Goal: Task Accomplishment & Management: Manage account settings

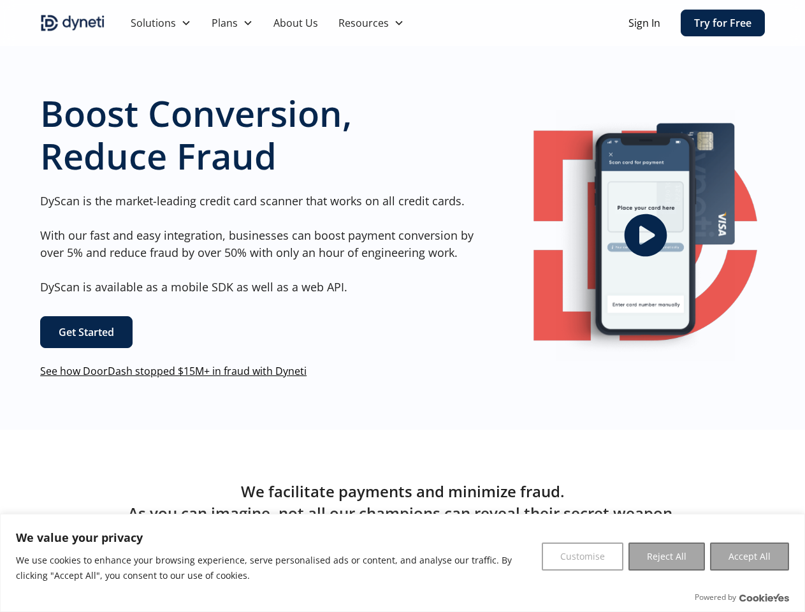
click at [402, 306] on div "Boost Conversion, Reduce Fraud DyScan is the market-leading credit card scanner…" at bounding box center [257, 235] width 435 height 287
click at [583, 557] on button "Customise" at bounding box center [583, 557] width 82 height 28
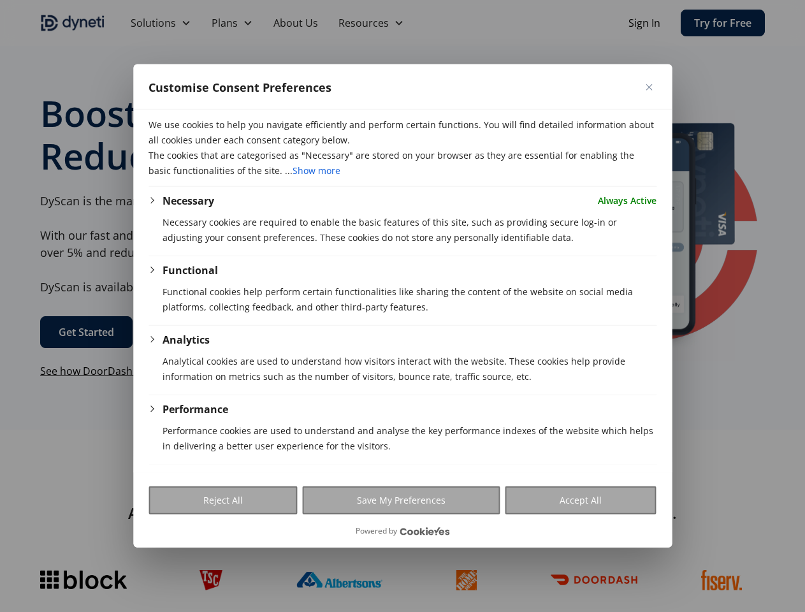
click at [667, 557] on div at bounding box center [402, 306] width 805 height 612
click at [750, 557] on div at bounding box center [402, 306] width 805 height 612
click at [443, 23] on div at bounding box center [402, 306] width 805 height 612
click at [161, 23] on div at bounding box center [402, 306] width 805 height 612
click at [232, 23] on div at bounding box center [402, 306] width 805 height 612
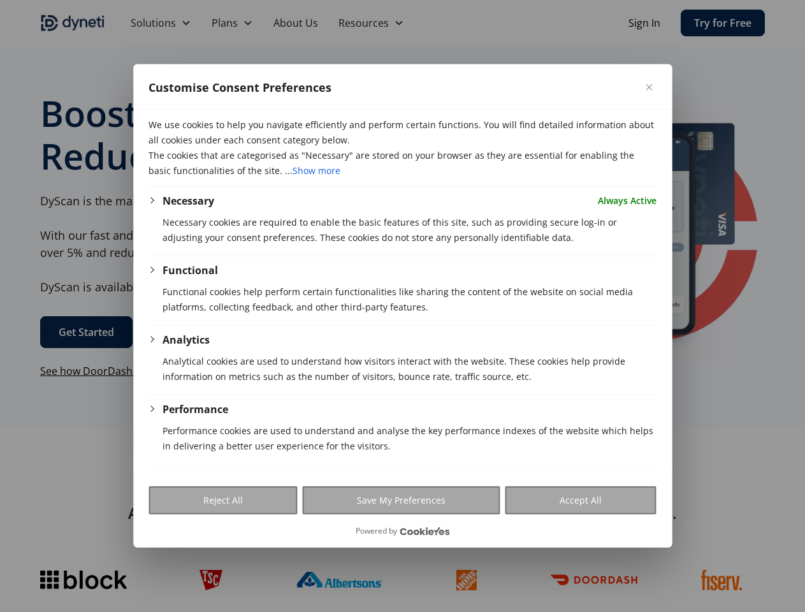
click at [371, 23] on div at bounding box center [402, 306] width 805 height 612
click at [645, 235] on p "Necessary cookies are required to enable the basic features of this site, such …" at bounding box center [410, 230] width 494 height 31
